Goal: Find specific page/section: Find specific page/section

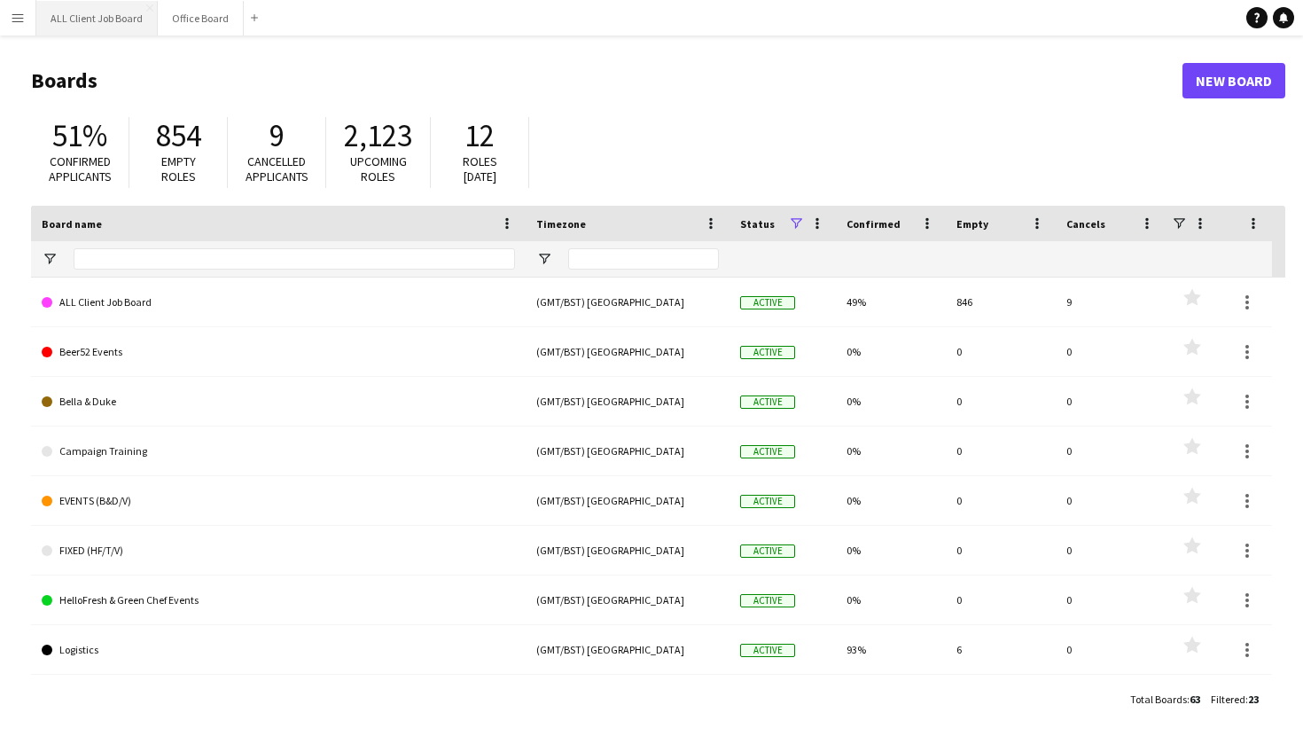
click at [82, 12] on button "ALL Client Job Board Close" at bounding box center [96, 18] width 121 height 35
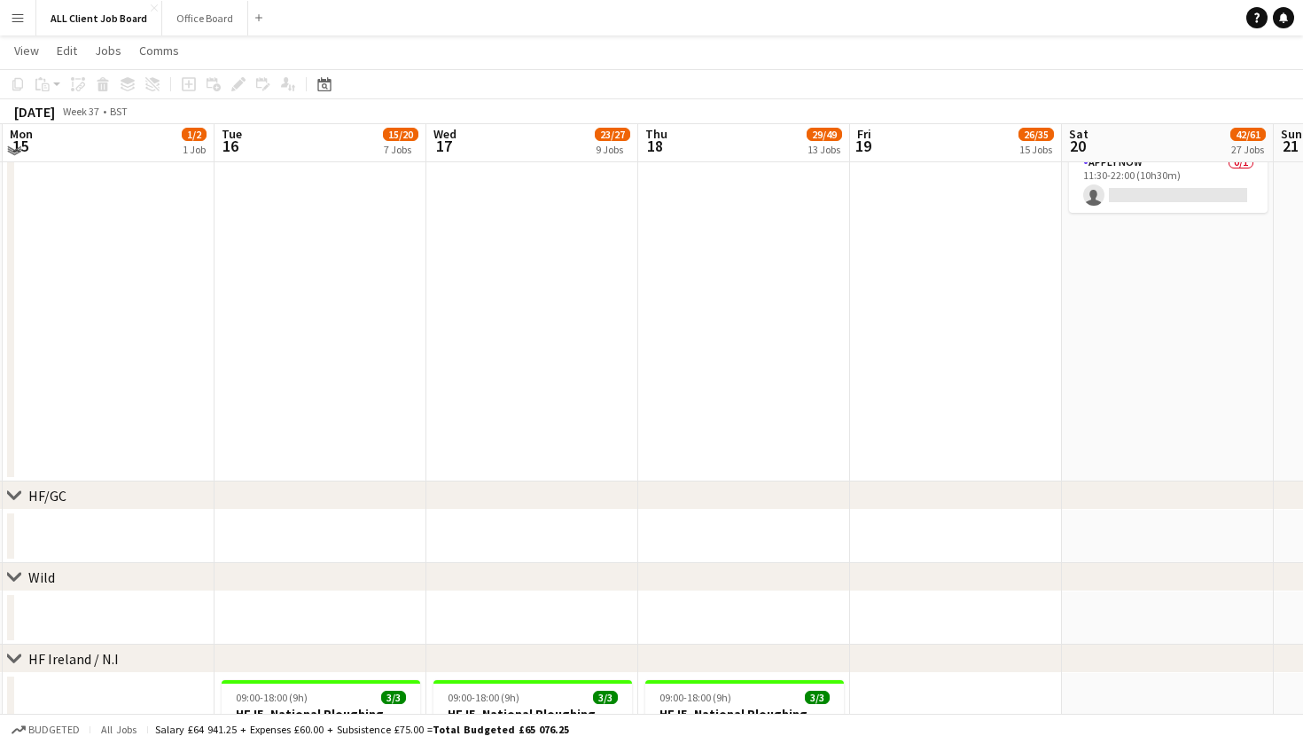
scroll to position [4631, 0]
